Goal: Transaction & Acquisition: Purchase product/service

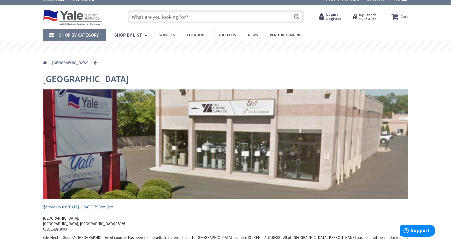
scroll to position [7, 0]
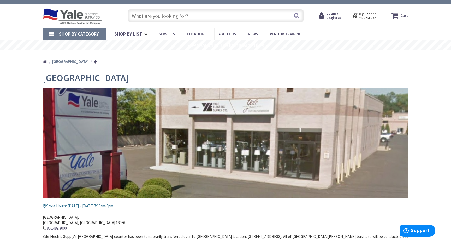
click at [183, 18] on input "text" at bounding box center [216, 15] width 176 height 13
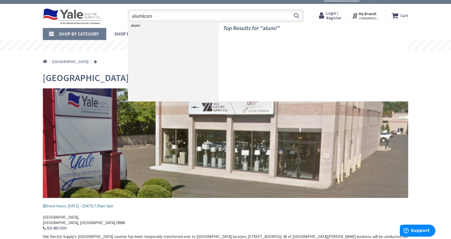
type input "alumiconn"
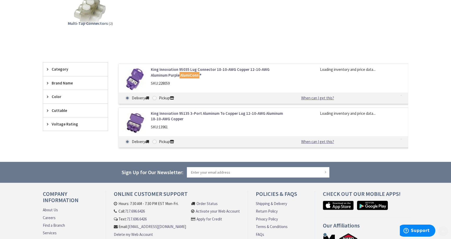
scroll to position [97, 0]
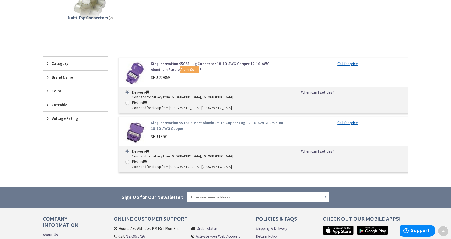
click at [206, 117] on div "King Innovation 95135 3-Port Aluminum To Copper Lug 12-10-AWG Aluminum 18-10-AW…" at bounding box center [263, 144] width 290 height 55
click at [203, 120] on link "King Innovation 95135 3-Port Aluminum To Copper Lug 12-10-AWG Aluminum 18-10-AW…" at bounding box center [217, 125] width 133 height 11
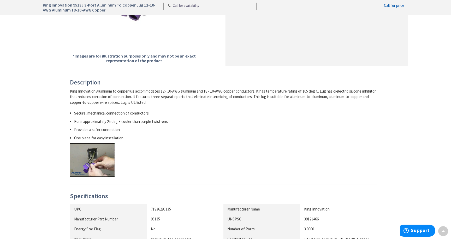
scroll to position [181, 0]
